Goal: Information Seeking & Learning: Learn about a topic

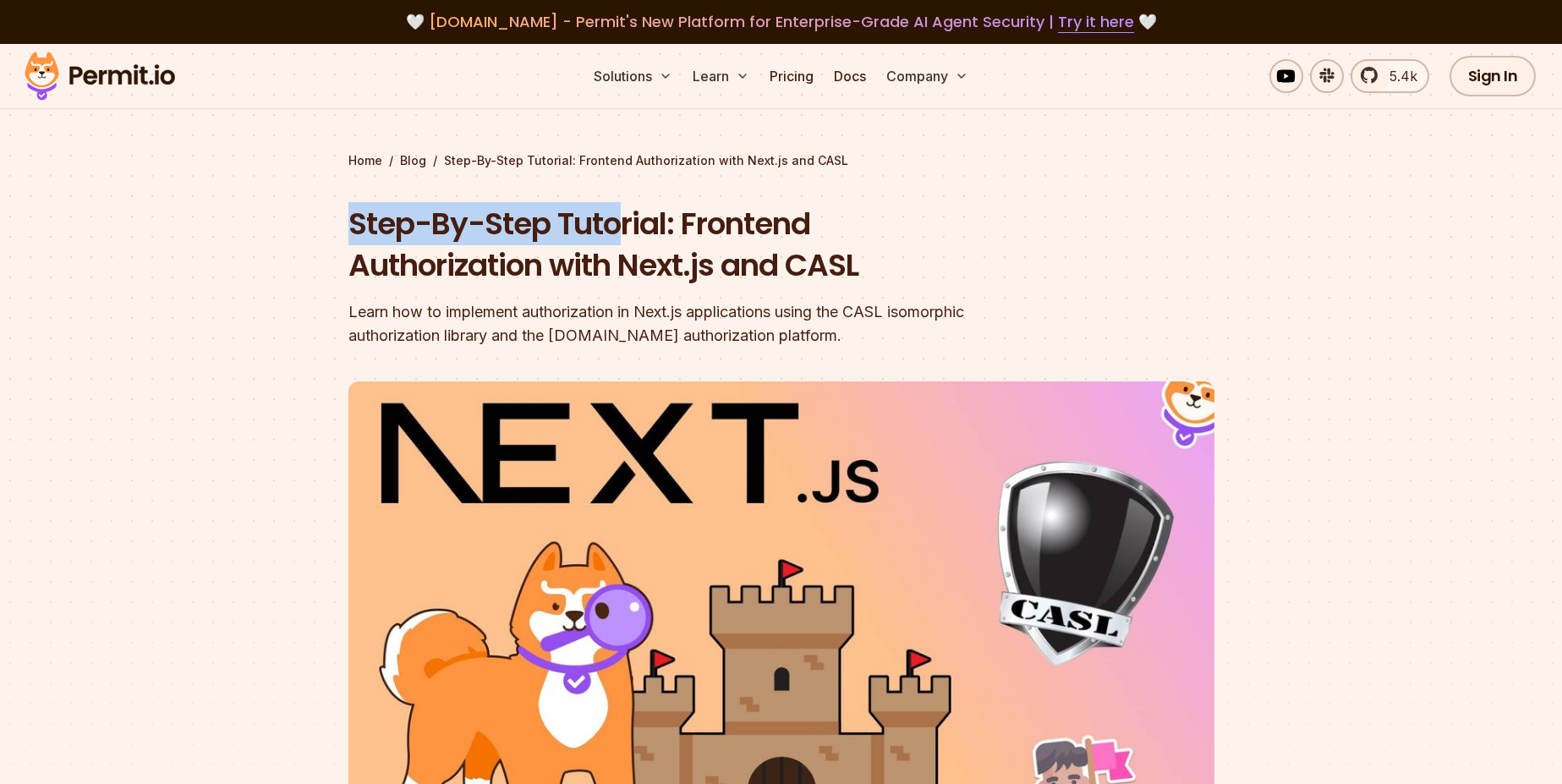
drag, startPoint x: 327, startPoint y: 220, endPoint x: 672, endPoint y: 220, distance: 345.0
click at [664, 221] on section "Home / Blog / Step-By-Step Tutorial: Frontend Authorization with Next.js and CA…" at bounding box center [781, 521] width 1562 height 955
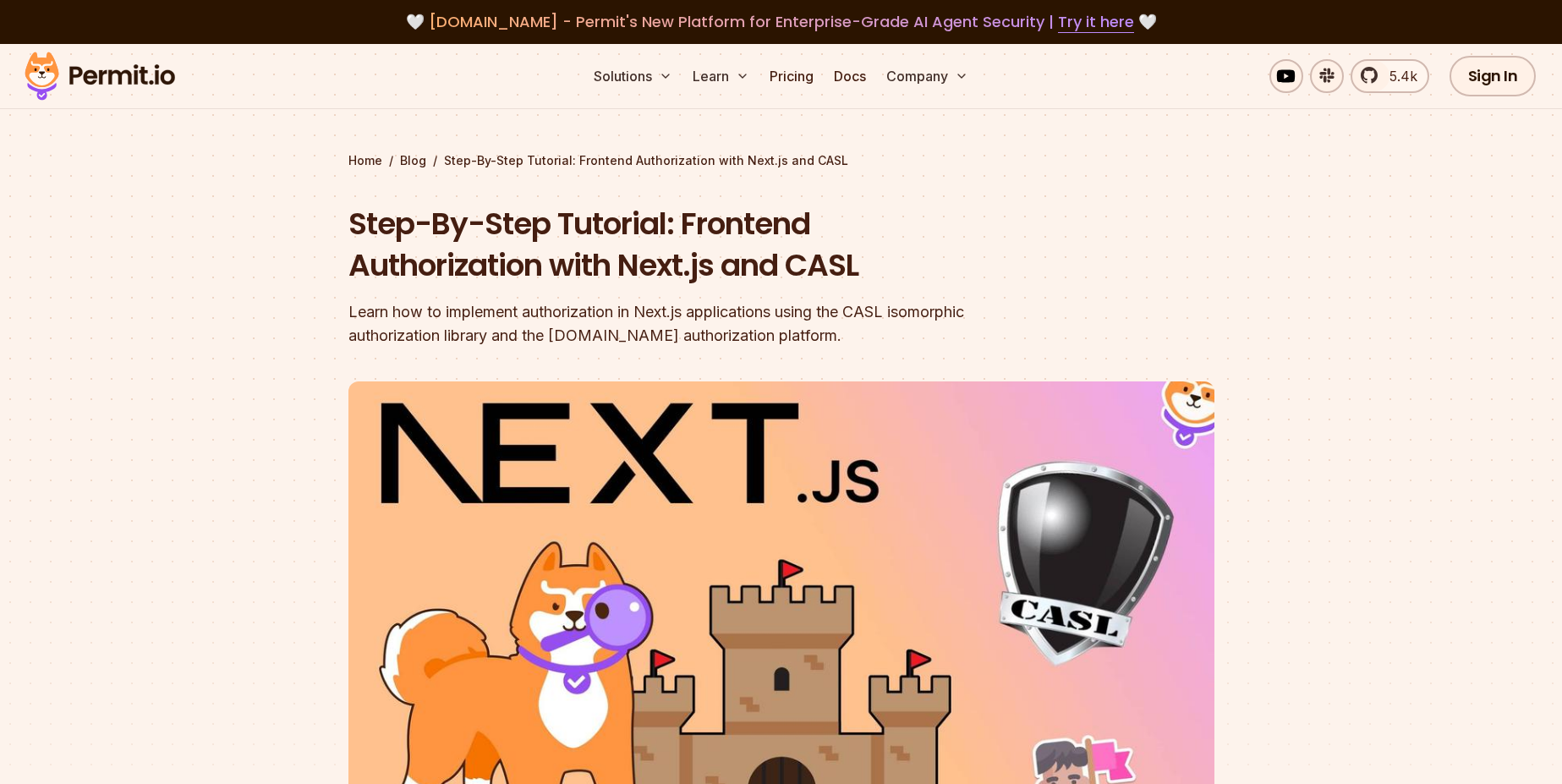
click at [733, 233] on h1 "Step-By-Step Tutorial: Frontend Authorization with Next.js and CASL" at bounding box center [673, 245] width 649 height 84
click at [783, 287] on div "Step-By-Step Tutorial: Frontend Authorization with Next.js and CASL Learn how t…" at bounding box center [673, 275] width 649 height 144
click at [822, 272] on h1 "Step-By-Step Tutorial: Frontend Authorization with Next.js and CASL" at bounding box center [673, 245] width 649 height 84
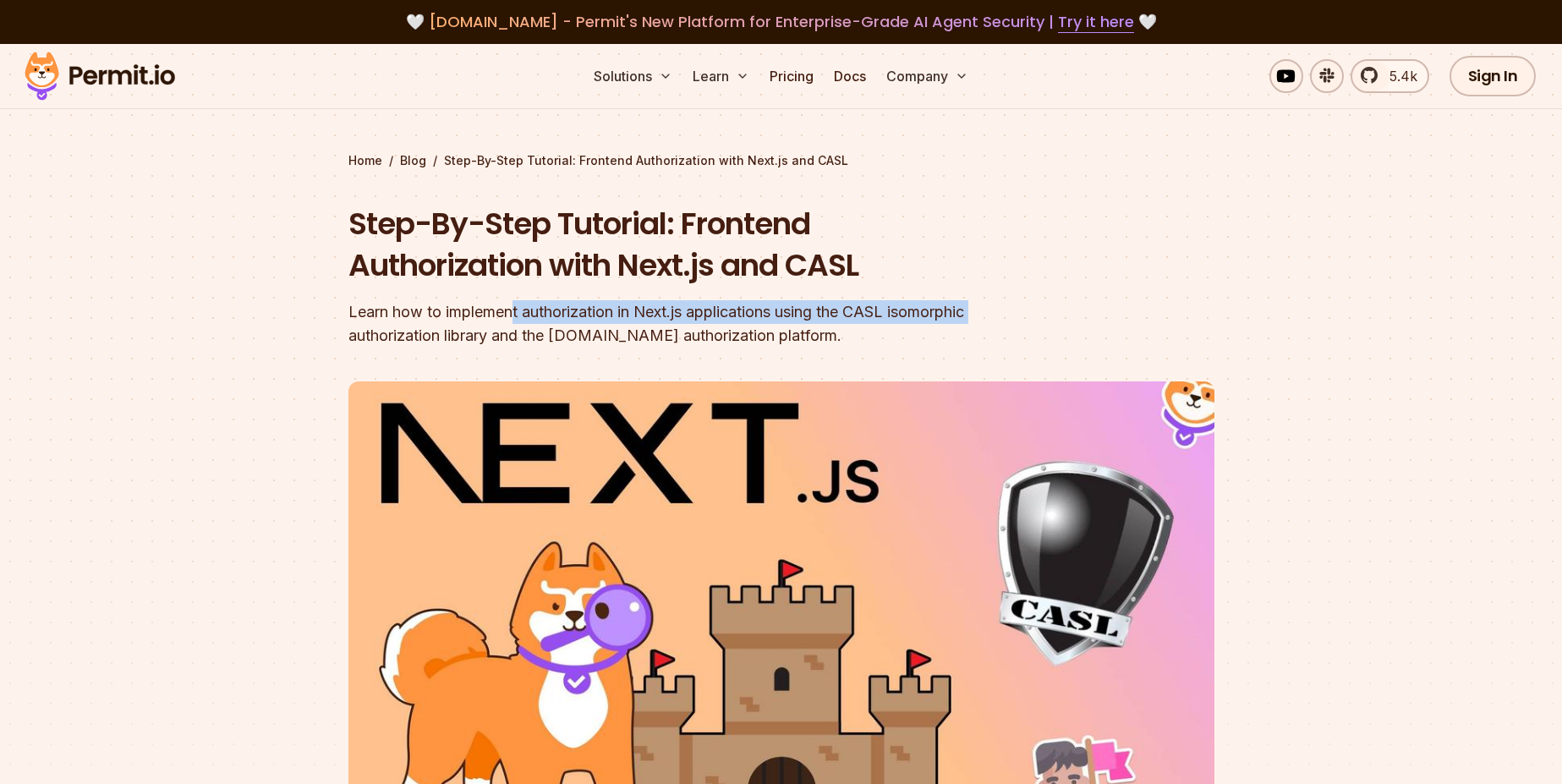
drag, startPoint x: 337, startPoint y: 325, endPoint x: 530, endPoint y: 305, distance: 194.0
click at [522, 306] on section "Home / Blog / Step-By-Step Tutorial: Frontend Authorization with Next.js and CA…" at bounding box center [781, 521] width 1562 height 955
click at [561, 307] on div "Learn how to implement authorization in Next.js applications using the CASL iso…" at bounding box center [673, 324] width 649 height 47
click at [611, 318] on div "Learn how to implement authorization in Next.js applications using the CASL iso…" at bounding box center [673, 324] width 649 height 47
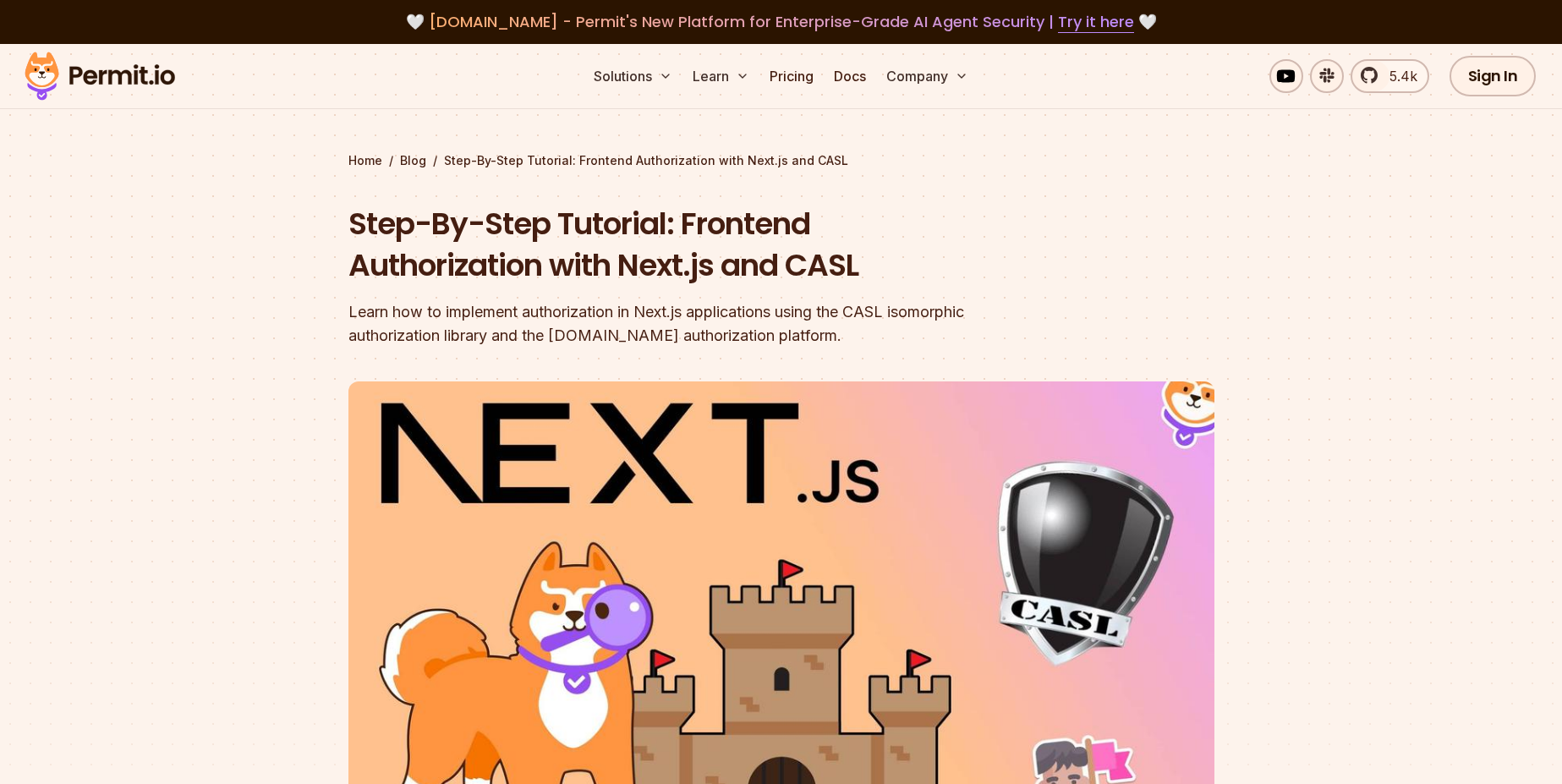
click at [644, 313] on div "Learn how to implement authorization in Next.js applications using the CASL iso…" at bounding box center [673, 324] width 649 height 47
click at [710, 318] on div "Learn how to implement authorization in Next.js applications using the CASL iso…" at bounding box center [673, 324] width 649 height 47
click at [713, 318] on div "Learn how to implement authorization in Next.js applications using the CASL iso…" at bounding box center [673, 324] width 649 height 47
click at [853, 328] on div "Learn how to implement authorization in Next.js applications using the CASL iso…" at bounding box center [673, 324] width 649 height 47
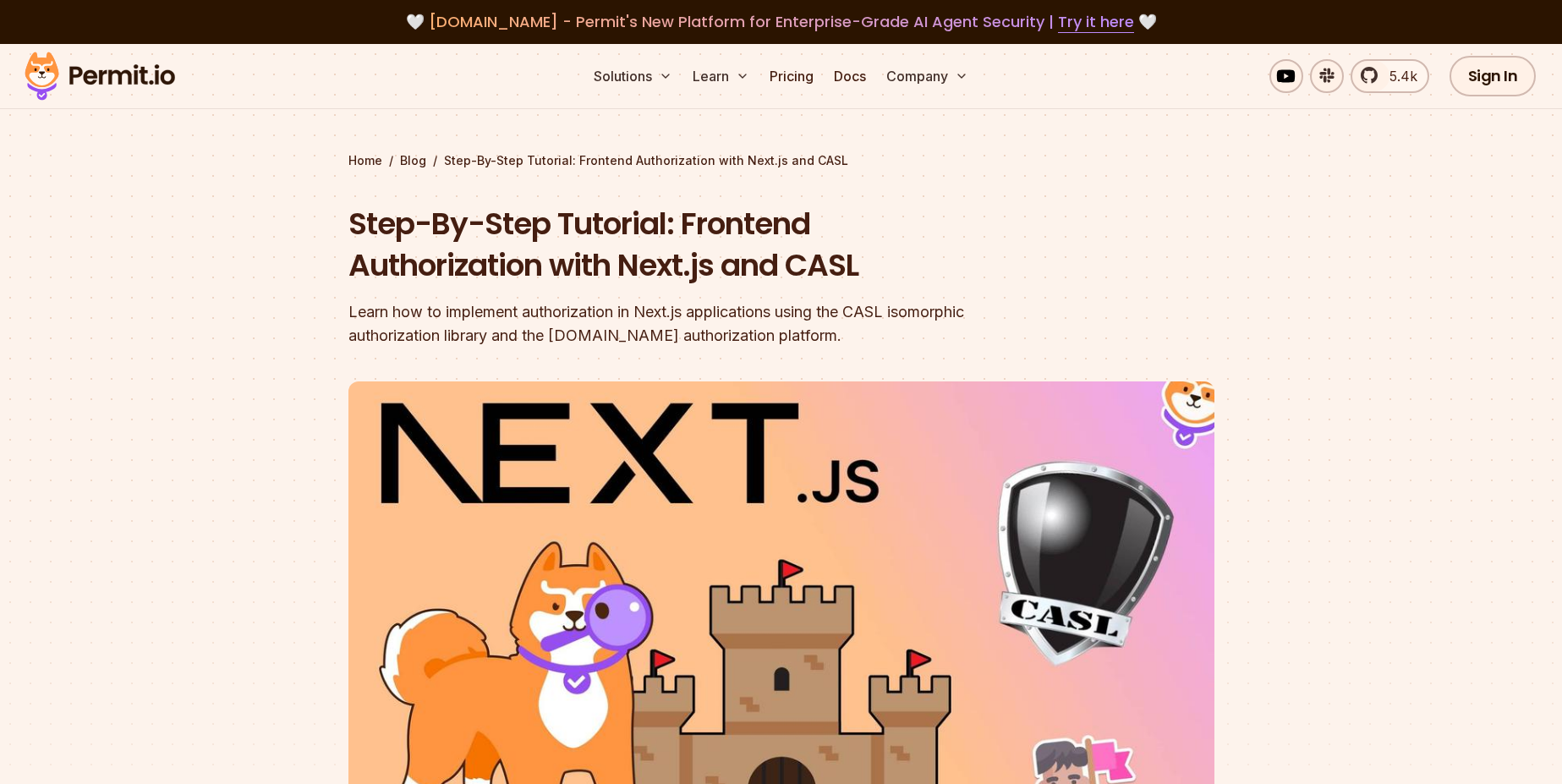
click at [858, 307] on div "Learn how to implement authorization in Next.js applications using the CASL iso…" at bounding box center [673, 324] width 649 height 47
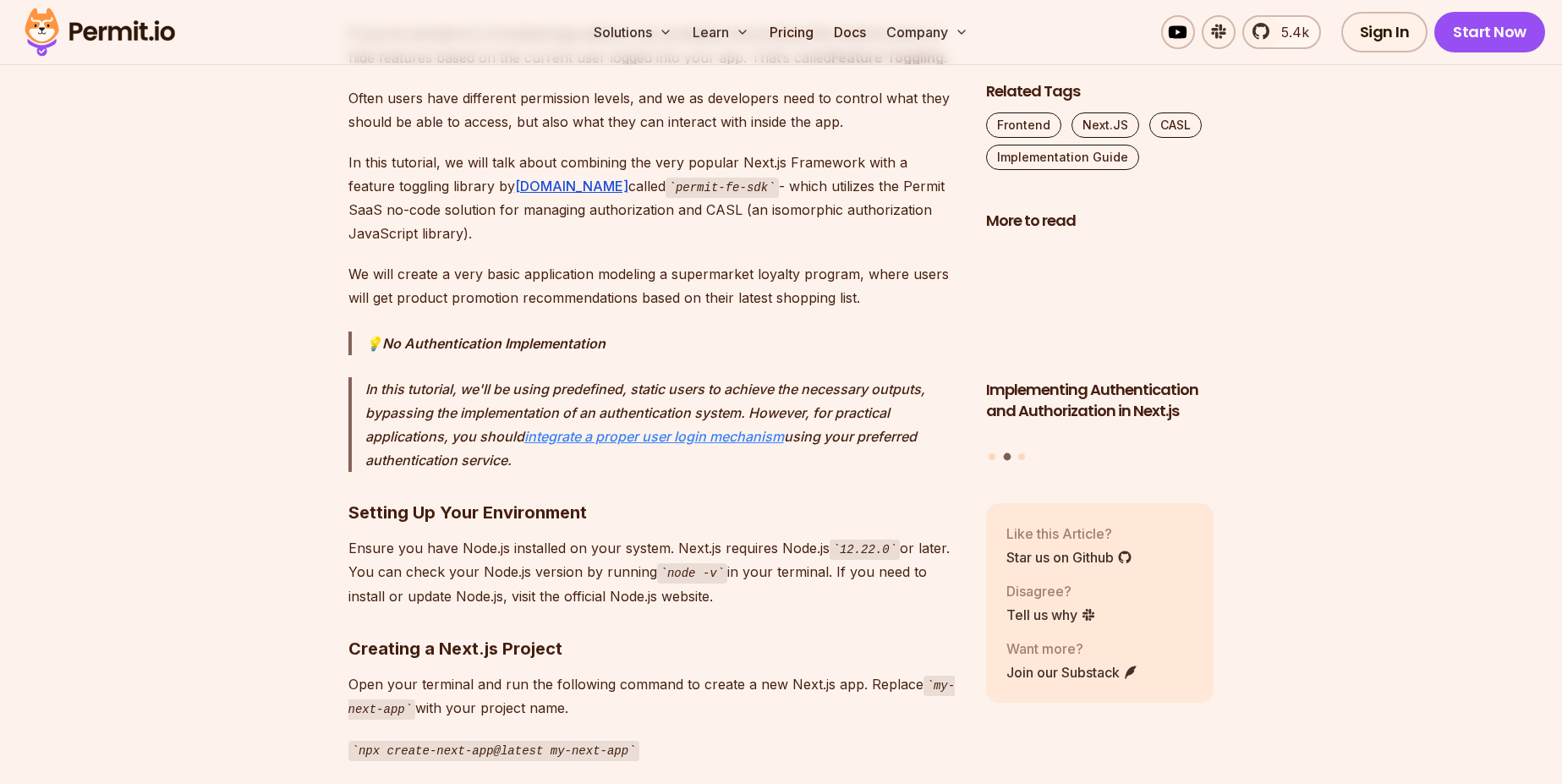
scroll to position [710, 0]
